Goal: Book appointment/travel/reservation

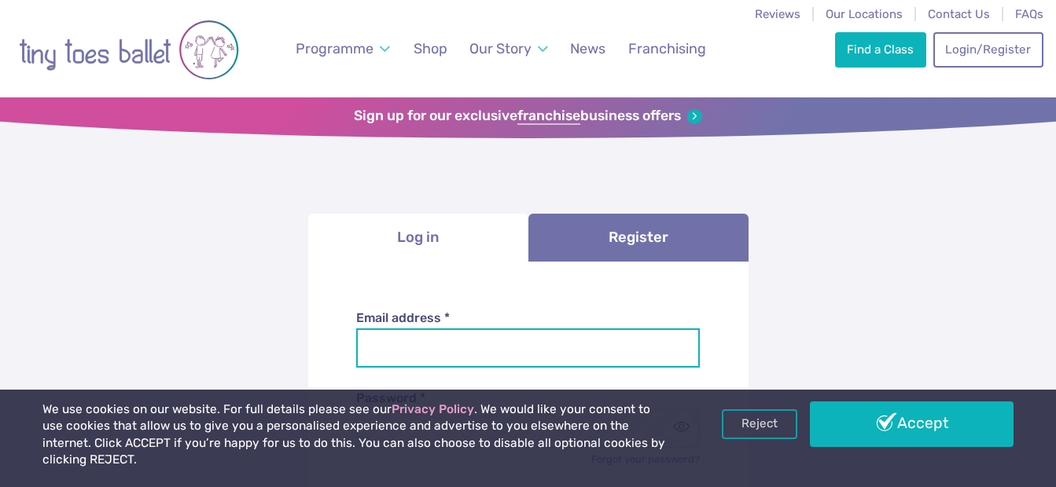
click at [521, 355] on input "Email address *" at bounding box center [527, 348] width 343 height 39
type input "**********"
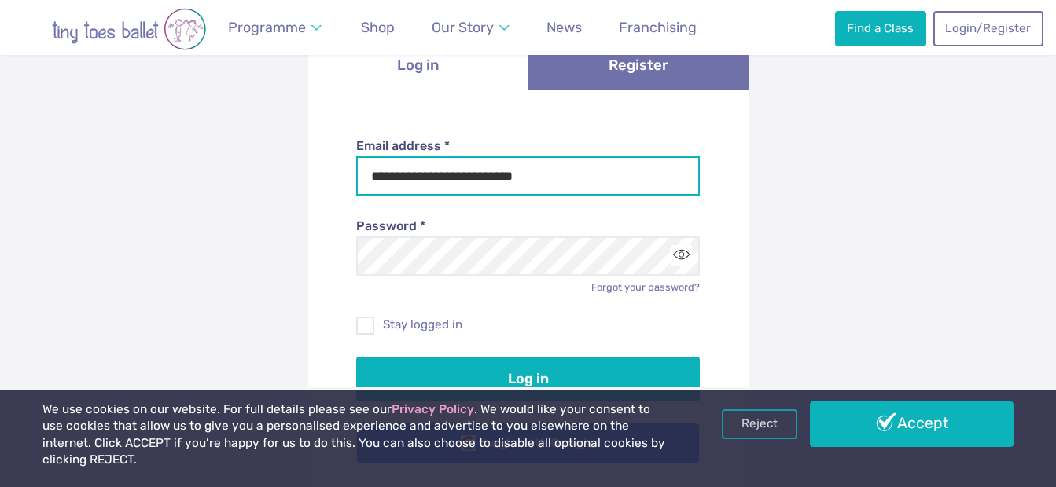
scroll to position [178, 0]
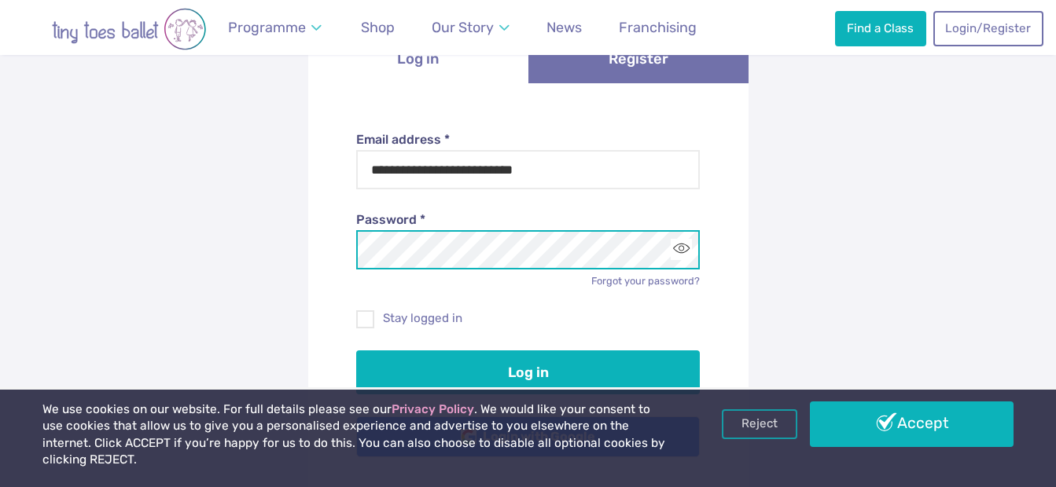
click at [356, 351] on button "Log in" at bounding box center [527, 373] width 343 height 44
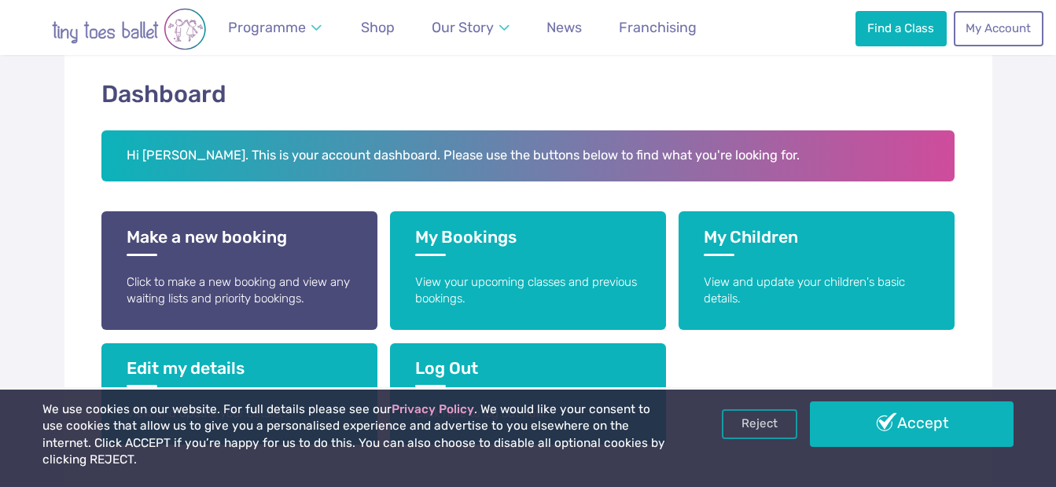
scroll to position [250, 0]
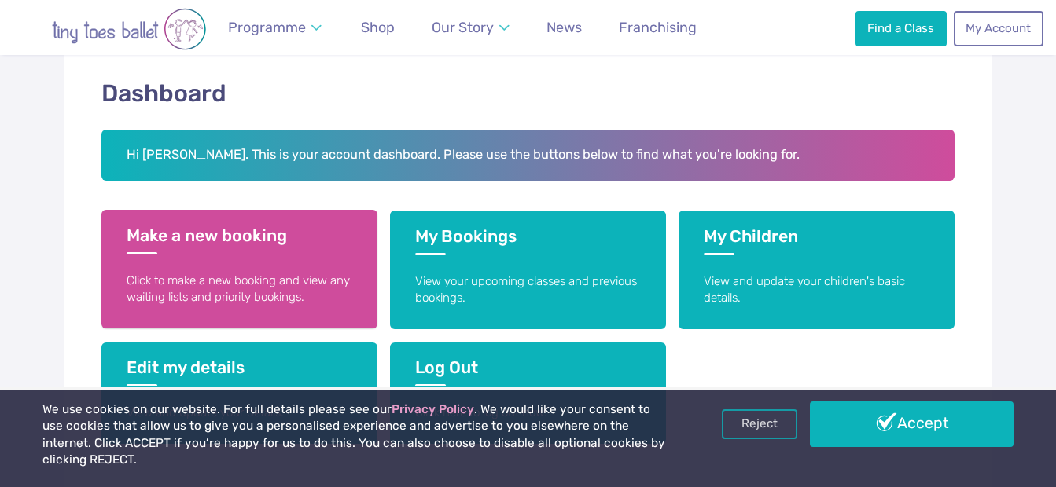
click at [255, 236] on h3 "Make a new booking" at bounding box center [240, 240] width 226 height 29
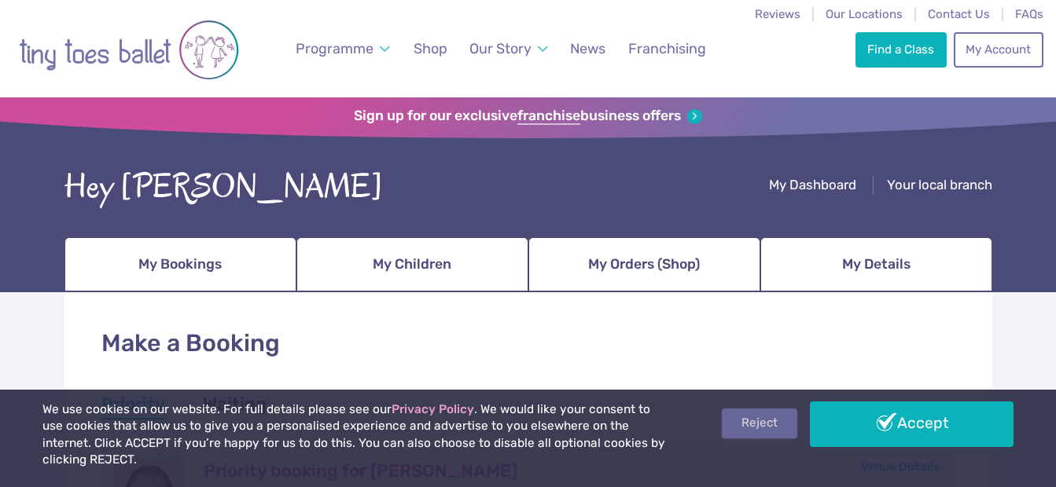
click at [767, 439] on link "Reject" at bounding box center [759, 424] width 75 height 30
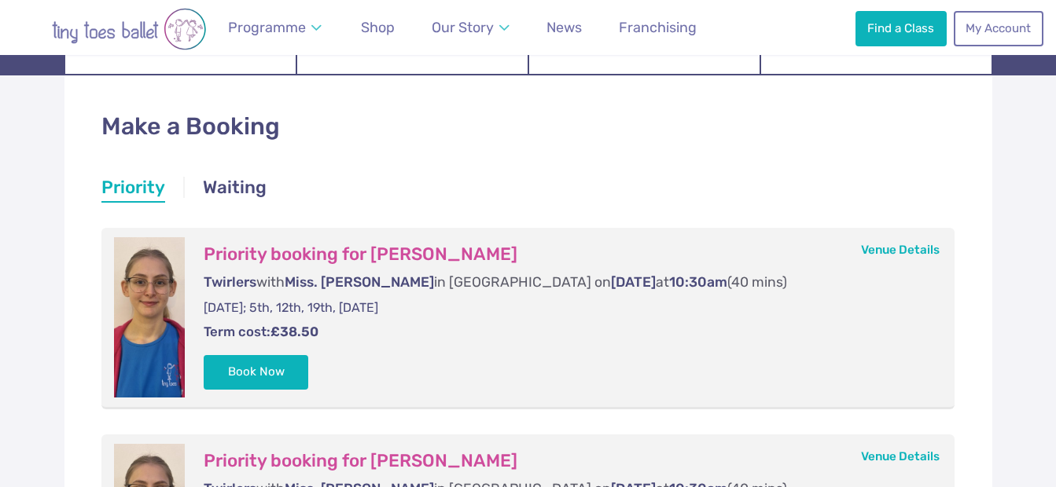
scroll to position [232, 0]
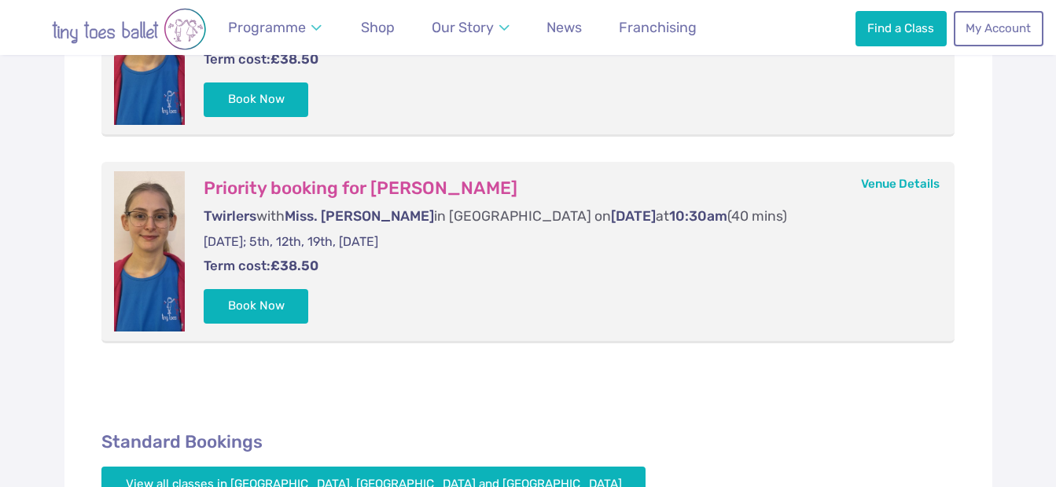
scroll to position [488, 0]
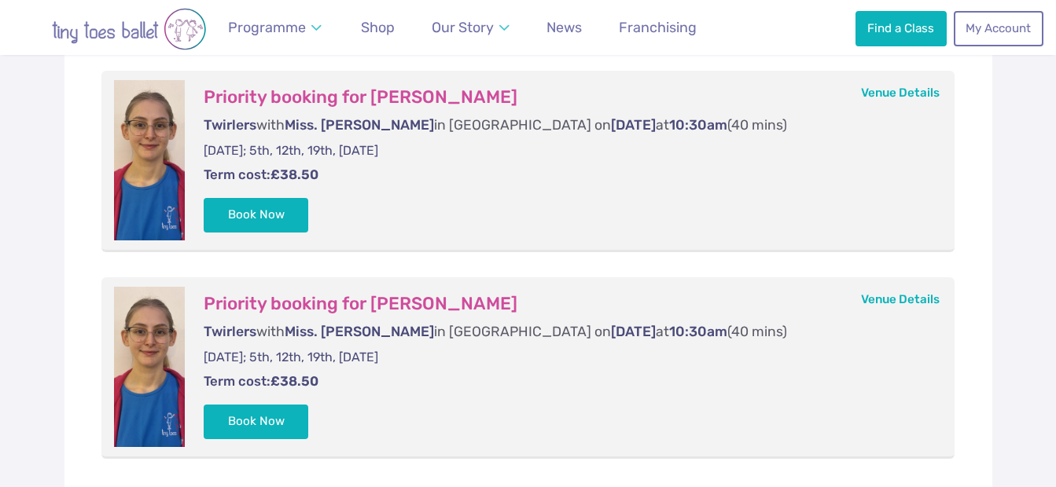
click at [309, 216] on form "Priority booking for Llewelyn Roberts Twirlers with Miss. Zoe R in Pontardawe o…" at bounding box center [564, 160] width 758 height 160
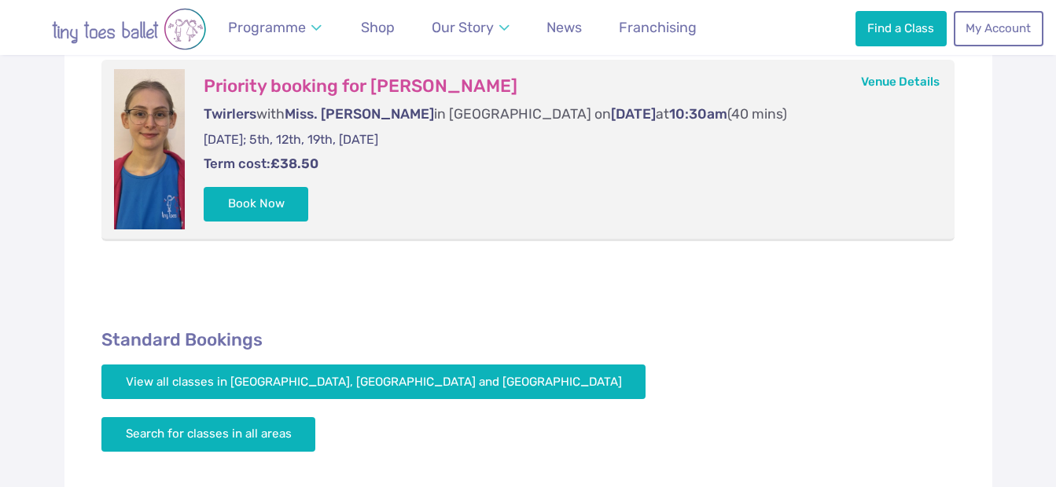
click at [9, 281] on div "Make a Booking Priority Waiting Priority Priority Priority booking for Llewelyn…" at bounding box center [528, 153] width 1056 height 904
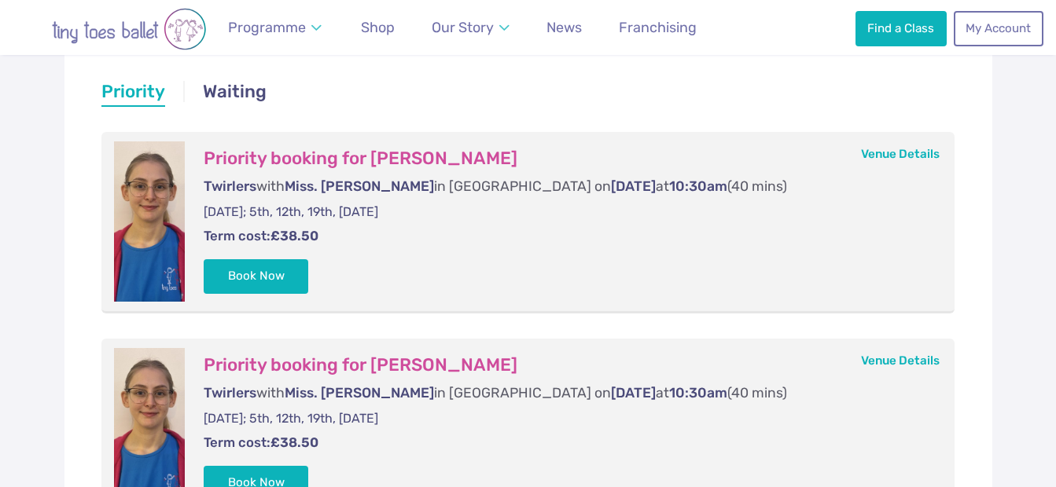
scroll to position [287, 0]
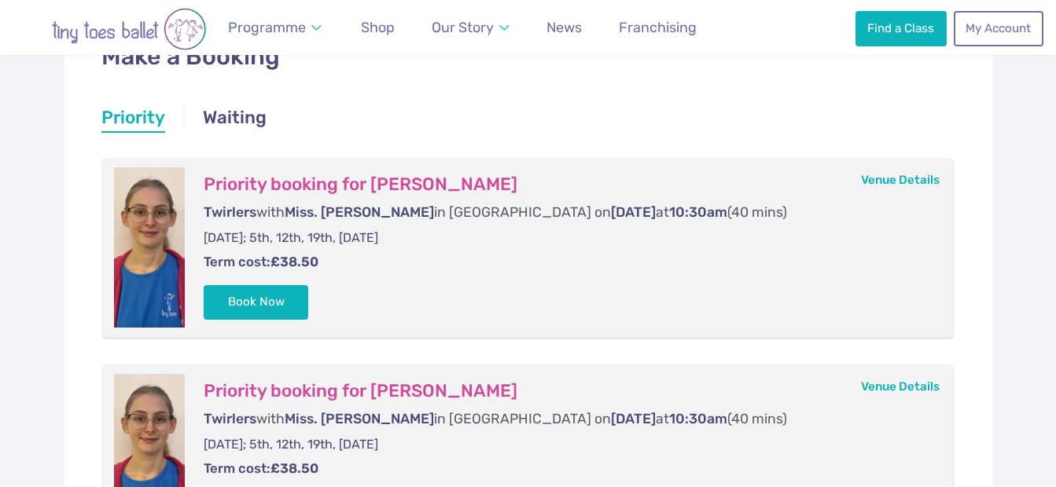
click at [9, 281] on div "Make a Booking Priority Waiting Priority Priority Priority booking for Llewelyn…" at bounding box center [528, 458] width 1056 height 904
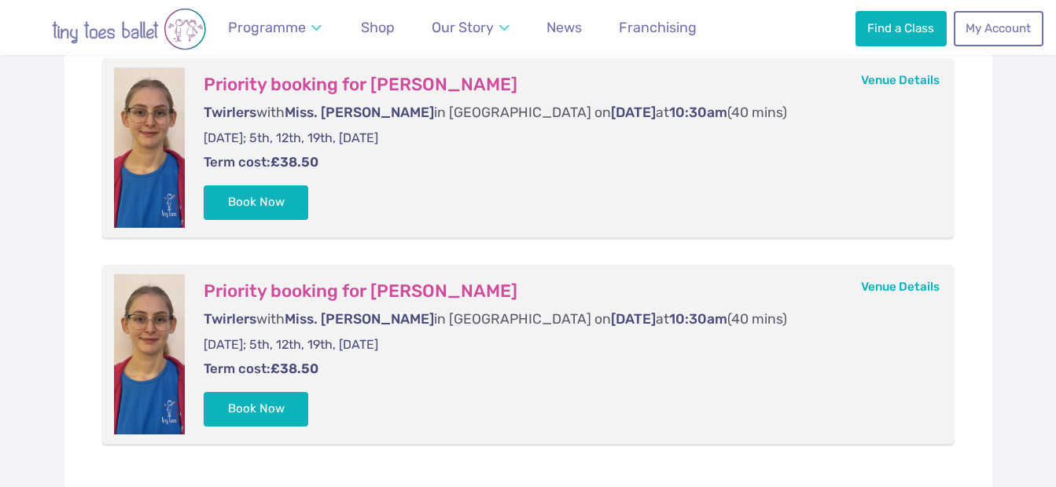
scroll to position [372, 0]
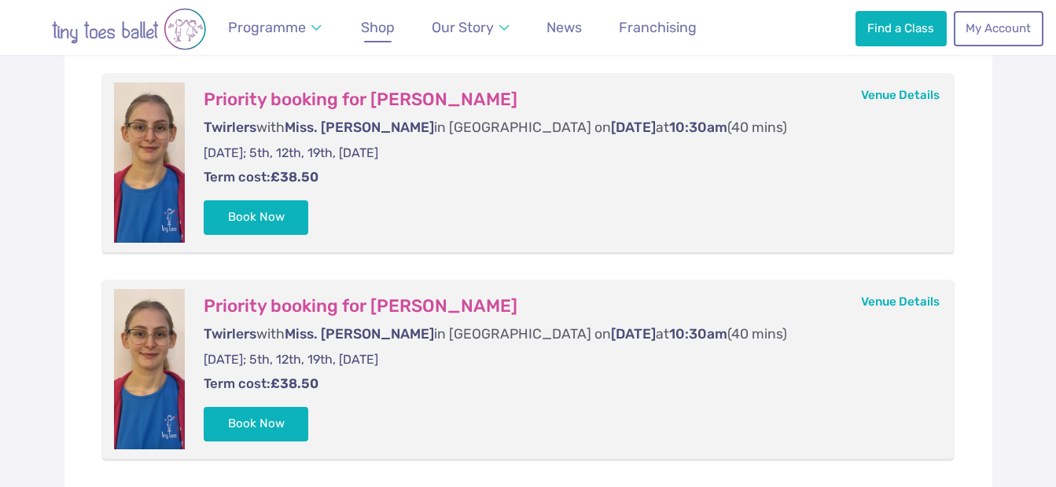
click at [383, 37] on link "Shop" at bounding box center [378, 27] width 48 height 35
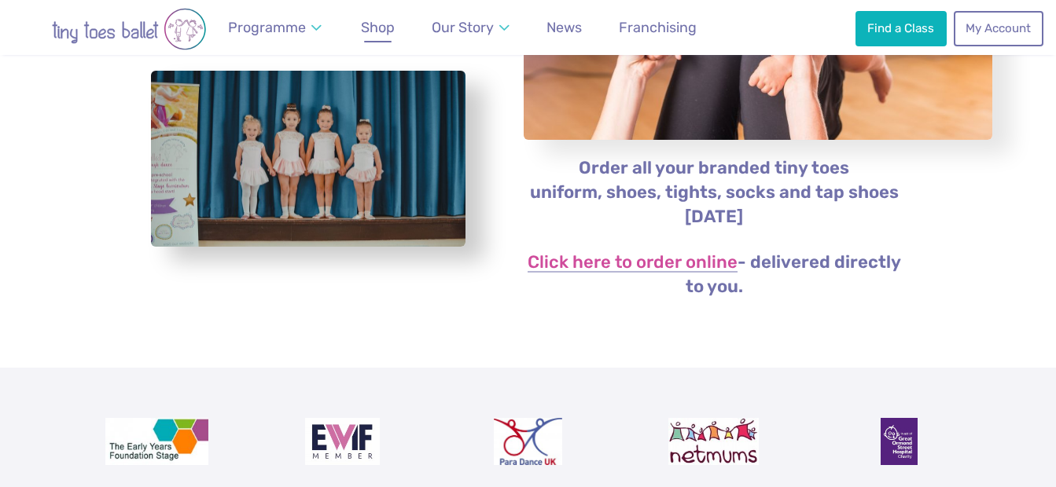
scroll to position [317, 0]
